Goal: Task Accomplishment & Management: Use online tool/utility

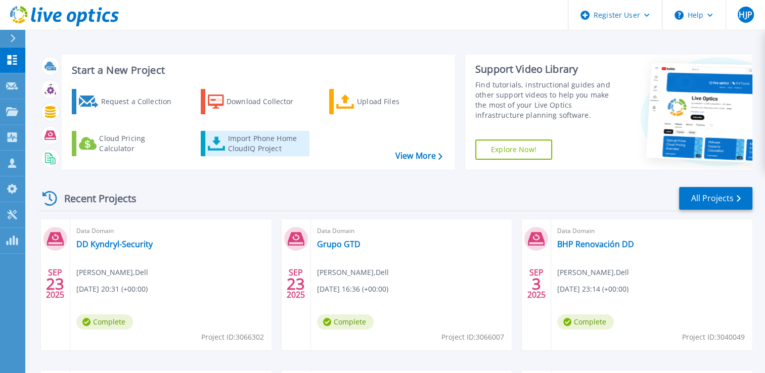
click at [276, 141] on div "Import Phone Home CloudIQ Project" at bounding box center [266, 143] width 79 height 20
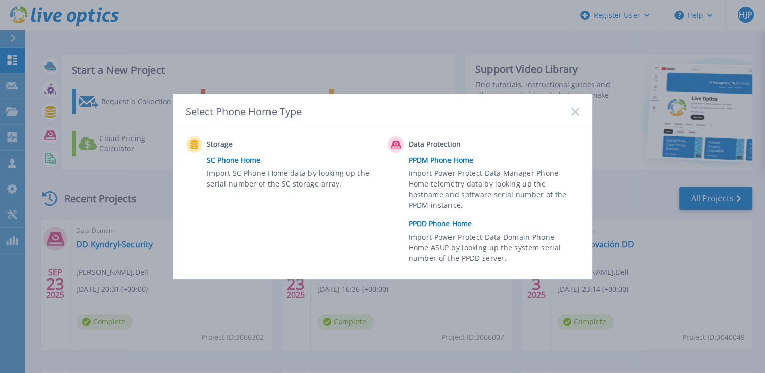
click at [453, 236] on span "Import Power Protect Data Domain Phone Home ASUP by looking up the system seria…" at bounding box center [492, 249] width 168 height 35
click at [450, 225] on link "PPDD Phone Home" at bounding box center [496, 223] width 176 height 15
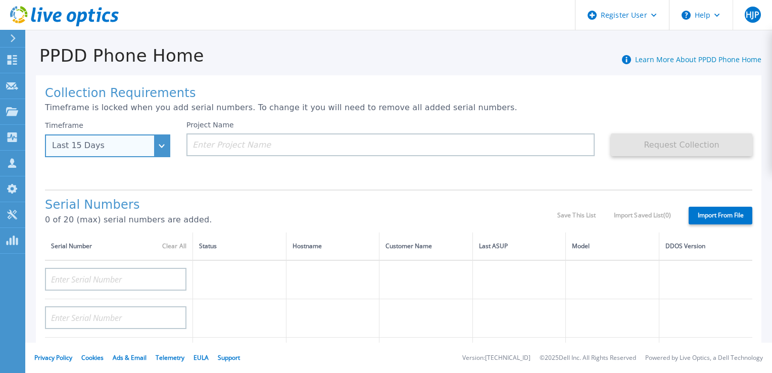
click at [106, 147] on div "Last 15 Days" at bounding box center [102, 145] width 100 height 9
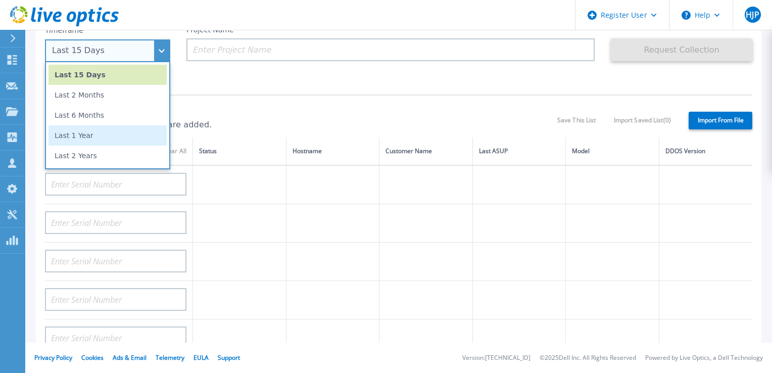
scroll to position [95, 0]
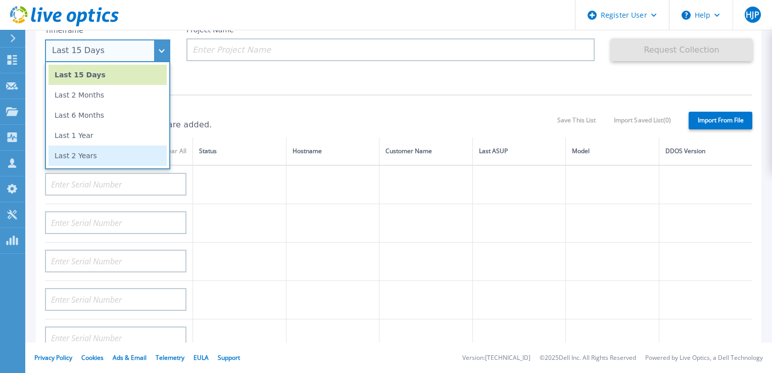
click at [110, 151] on li "Last 2 Years" at bounding box center [108, 156] width 118 height 20
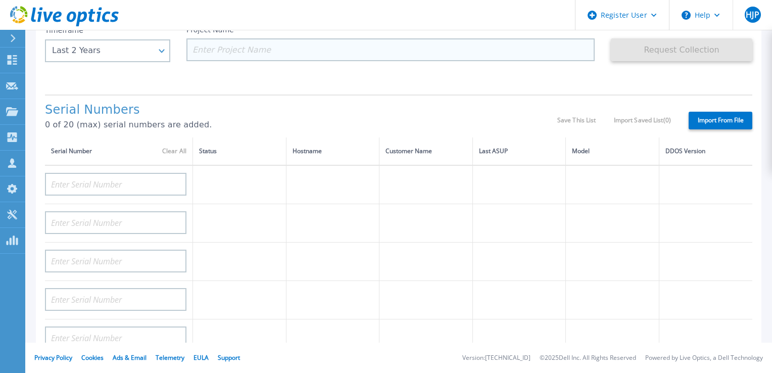
click at [248, 57] on input at bounding box center [391, 49] width 408 height 23
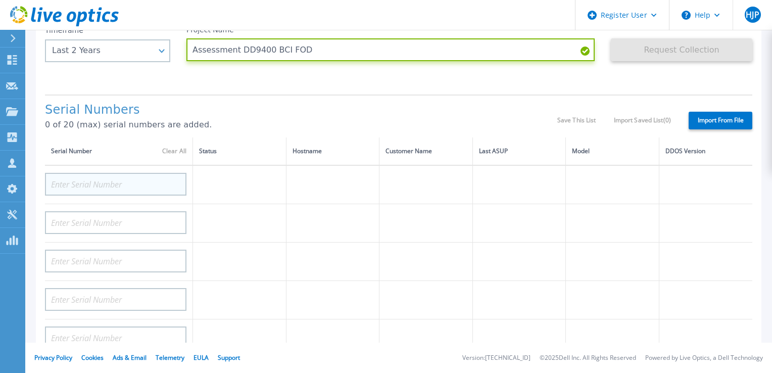
type input "Assessment DD9400 BCI FOD"
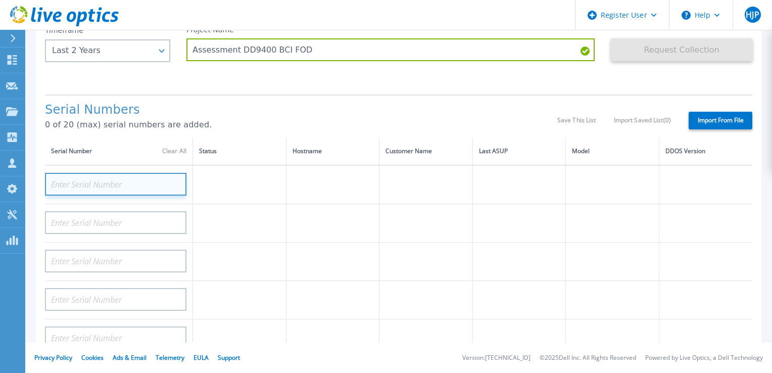
click at [115, 185] on input at bounding box center [116, 184] width 142 height 23
paste input "CKM01220905467"
type input "CKM01220905467"
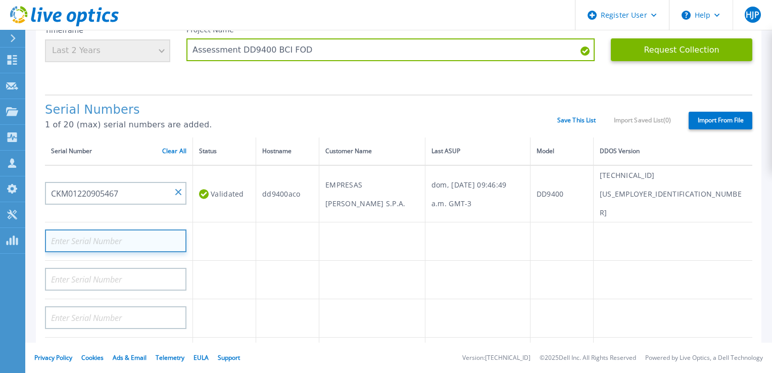
click at [122, 229] on input at bounding box center [116, 240] width 142 height 23
paste input "CKM01220906140"
type input "CKM01220906140"
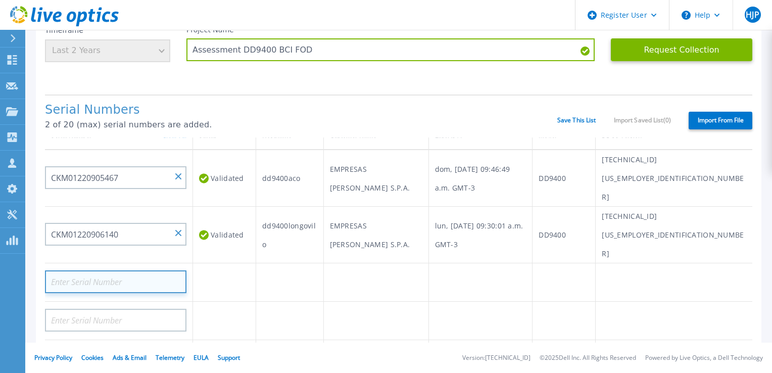
scroll to position [0, 0]
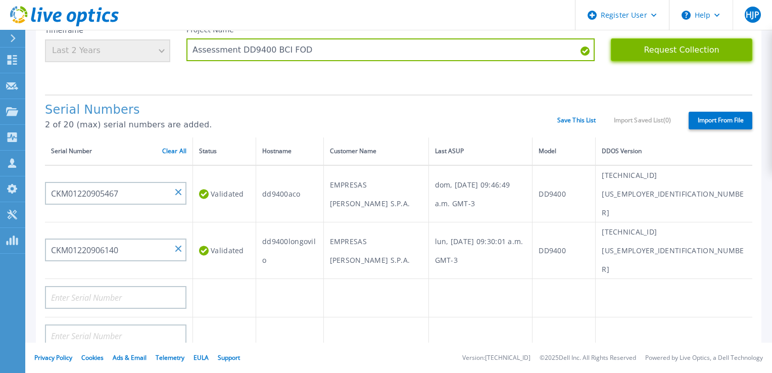
click at [636, 46] on button "Request Collection" at bounding box center [682, 49] width 142 height 23
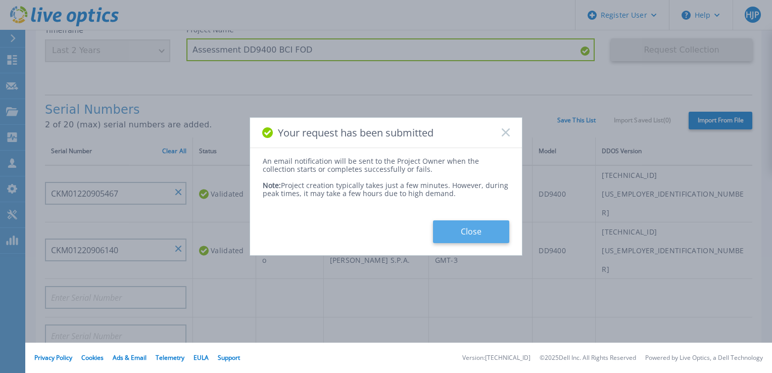
click at [480, 235] on button "Close" at bounding box center [471, 231] width 76 height 23
